Goal: Task Accomplishment & Management: Manage account settings

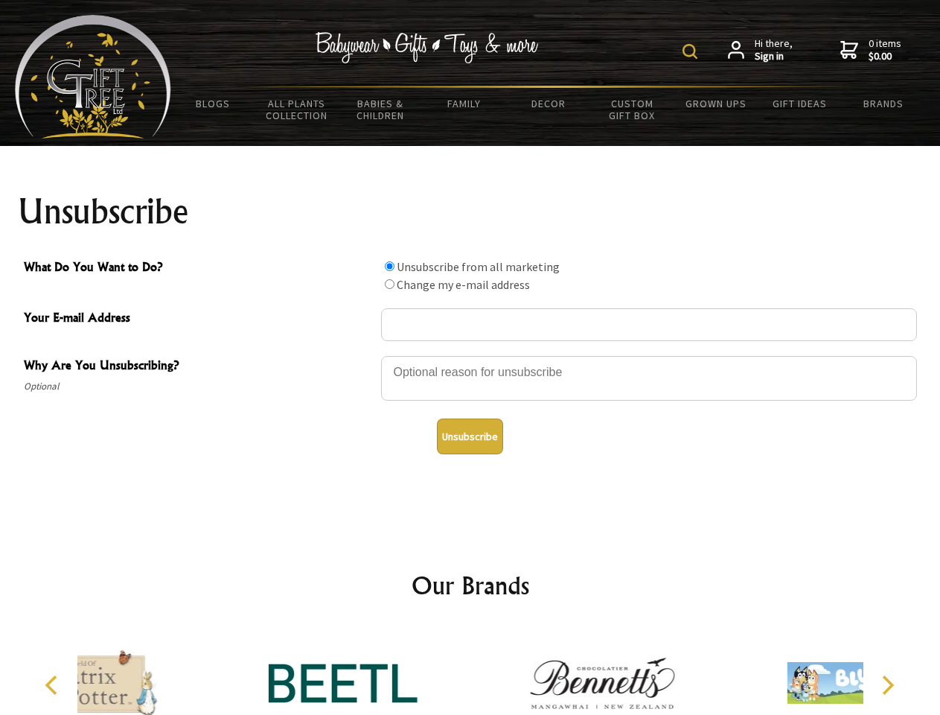
click at [692, 51] on img at bounding box center [690, 51] width 15 height 15
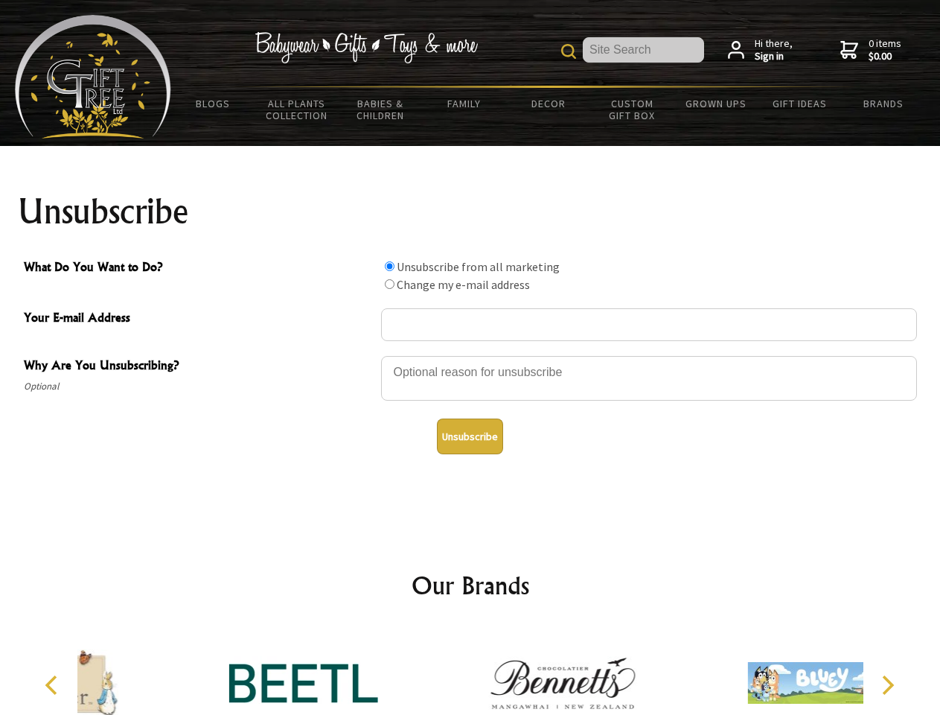
click at [471, 355] on div at bounding box center [649, 380] width 536 height 52
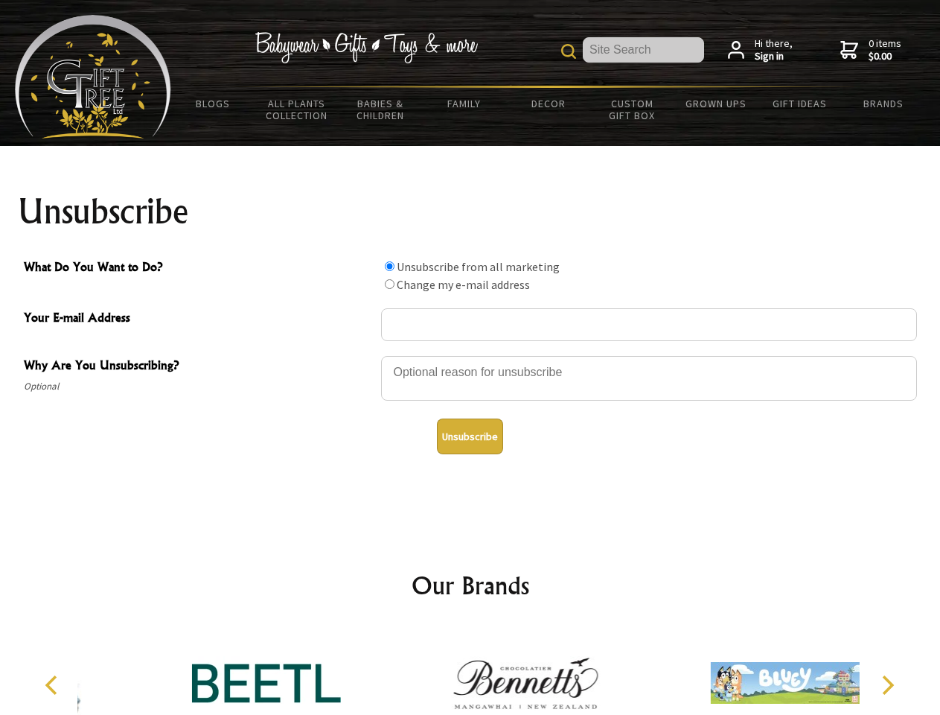
click at [389, 266] on input "What Do You Want to Do?" at bounding box center [390, 266] width 10 height 10
click at [389, 284] on input "What Do You Want to Do?" at bounding box center [390, 284] width 10 height 10
radio input "true"
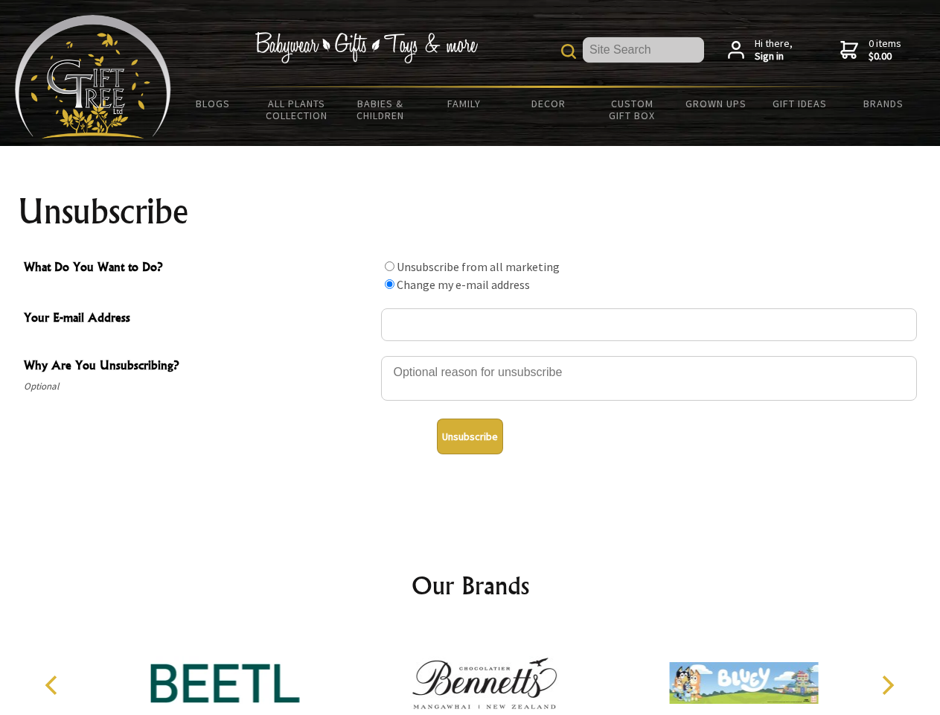
click at [470, 436] on button "Unsubscribe" at bounding box center [470, 436] width 66 height 36
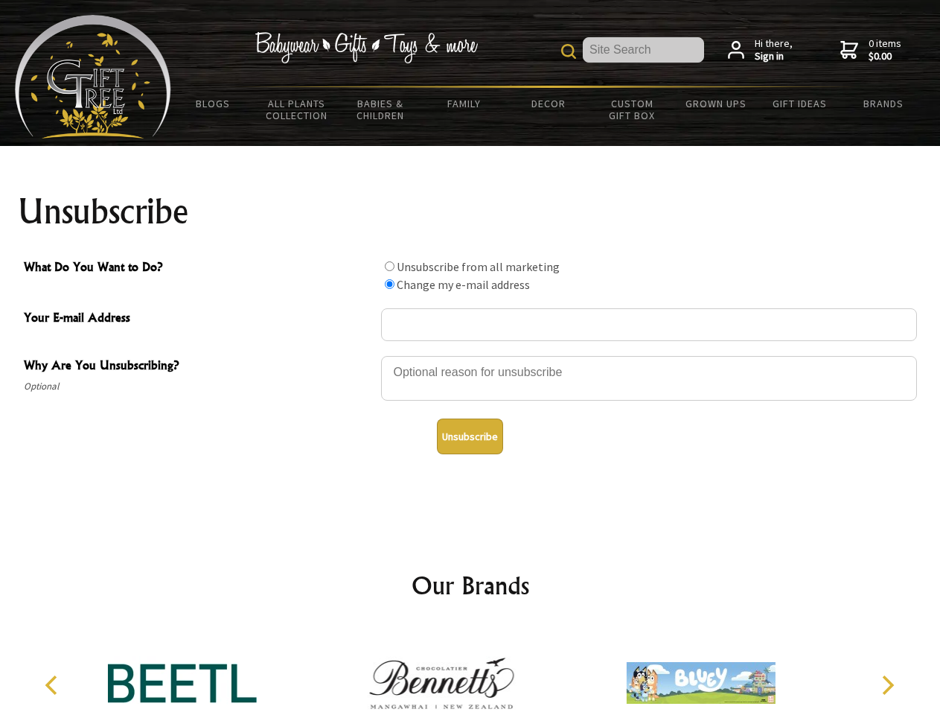
click at [471, 671] on img at bounding box center [441, 683] width 149 height 112
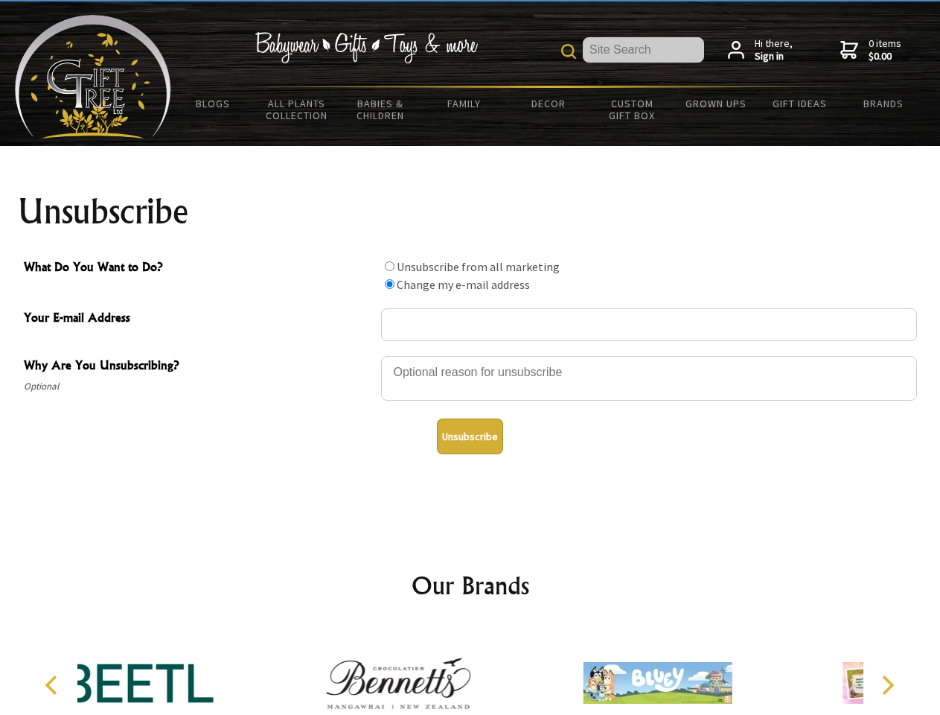
click at [54, 685] on icon "Previous" at bounding box center [52, 684] width 19 height 19
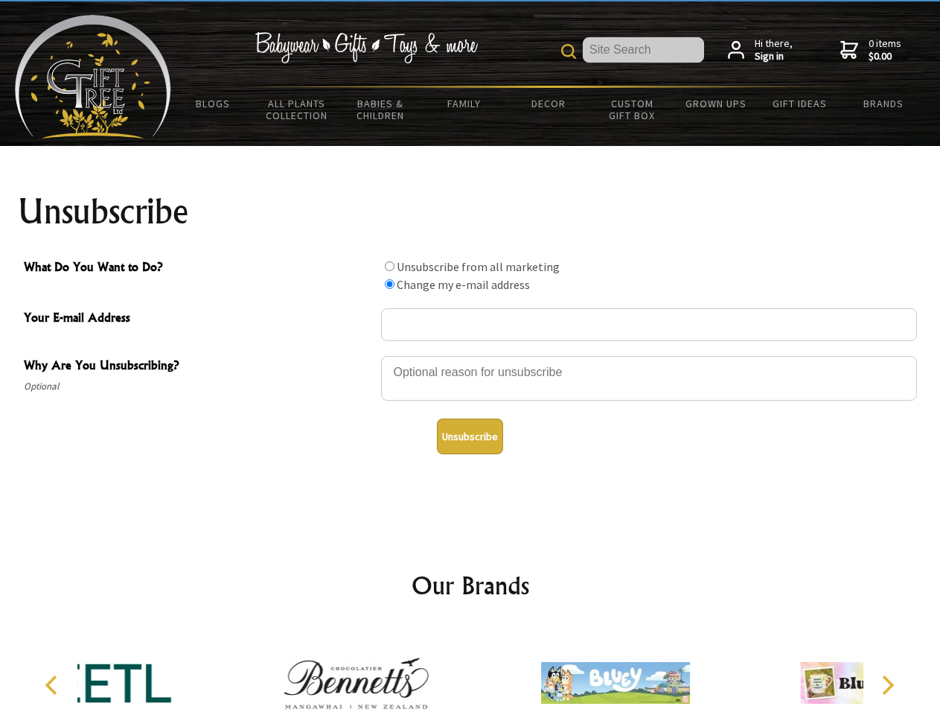
click at [887, 685] on icon "Next" at bounding box center [886, 684] width 19 height 19
